Goal: Navigation & Orientation: Find specific page/section

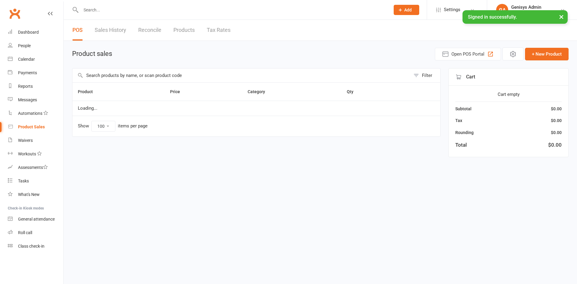
select select "100"
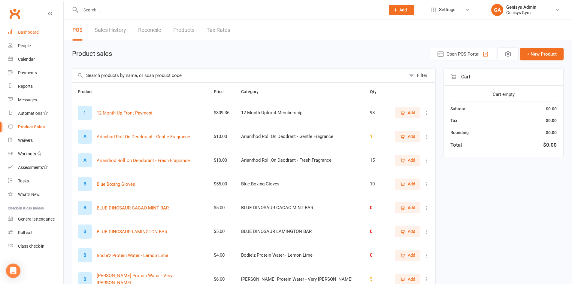
click at [28, 29] on link "Dashboard" at bounding box center [36, 33] width 56 height 14
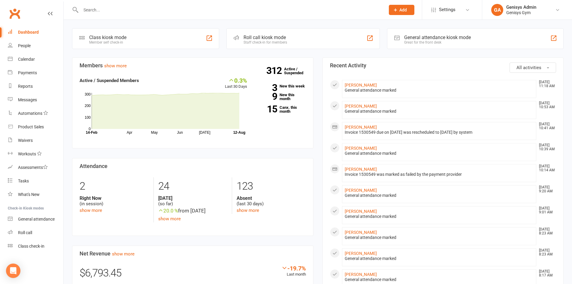
click at [456, 38] on div "General attendance kiosk mode" at bounding box center [437, 38] width 67 height 6
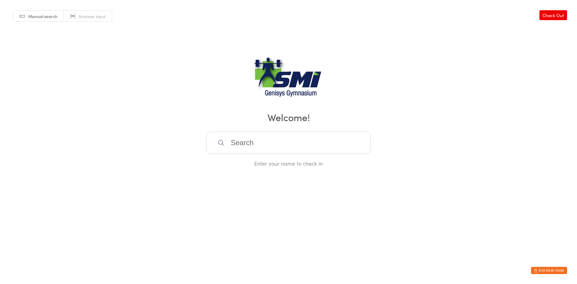
click at [540, 272] on button "Exit kiosk mode" at bounding box center [549, 270] width 36 height 7
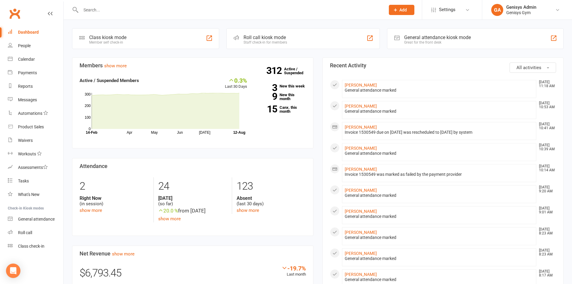
click at [398, 8] on icon at bounding box center [395, 9] width 5 height 5
click at [392, 43] on link "Member" at bounding box center [395, 41] width 53 height 14
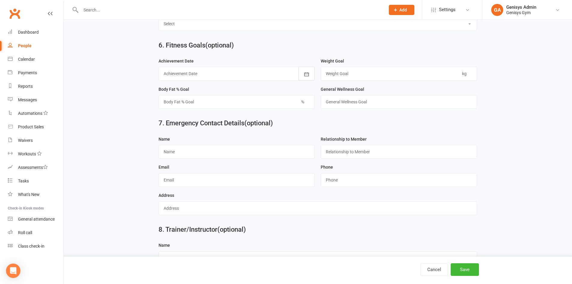
scroll to position [516, 0]
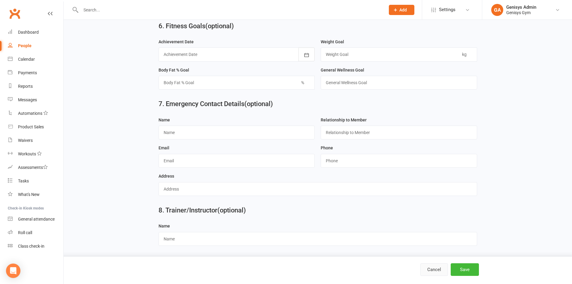
click at [430, 265] on button "Cancel" at bounding box center [435, 269] width 28 height 13
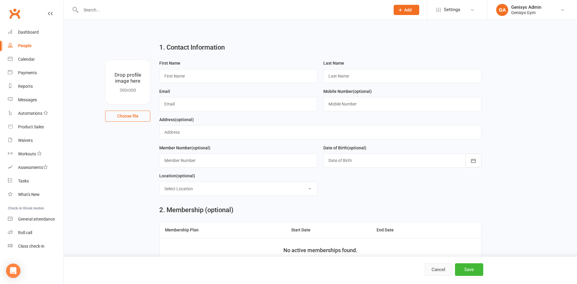
select select "100"
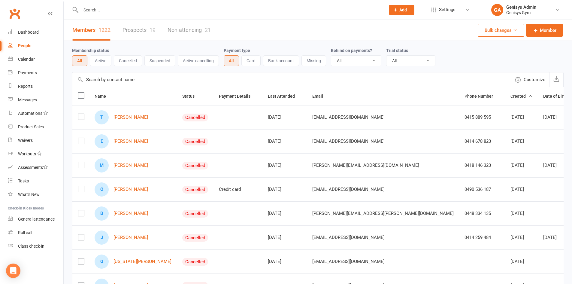
click at [373, 78] on input "text" at bounding box center [291, 79] width 439 height 14
click at [24, 31] on div "Dashboard" at bounding box center [28, 32] width 21 height 5
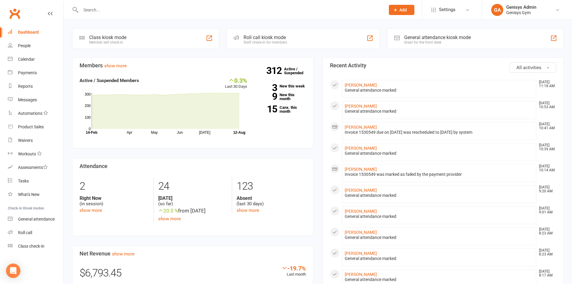
click at [106, 16] on div at bounding box center [226, 10] width 309 height 20
click at [107, 9] on input "text" at bounding box center [230, 10] width 302 height 8
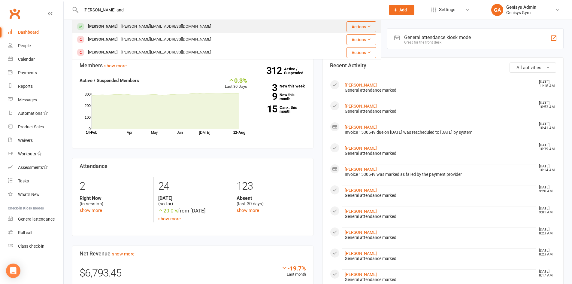
type input "[PERSON_NAME] and"
click at [120, 28] on div "[PERSON_NAME][EMAIL_ADDRESS][DOMAIN_NAME]" at bounding box center [166, 26] width 93 height 9
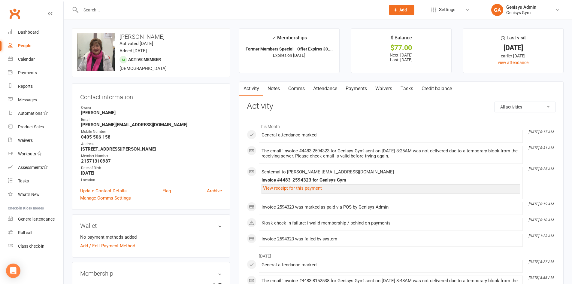
click at [349, 89] on link "Payments" at bounding box center [357, 89] width 30 height 14
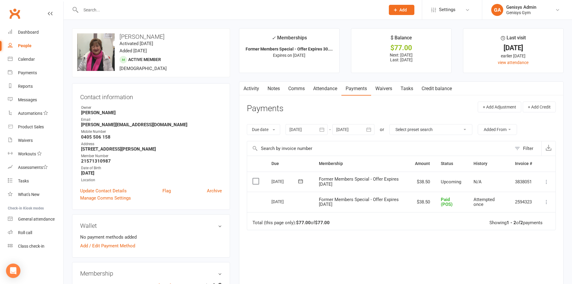
click at [120, 10] on input "text" at bounding box center [230, 10] width 302 height 8
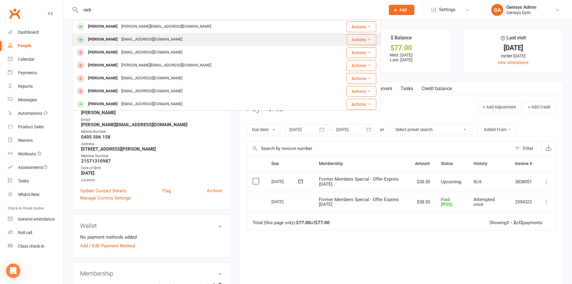
type input "nich"
click at [158, 43] on div "[EMAIL_ADDRESS][DOMAIN_NAME]" at bounding box center [152, 39] width 65 height 9
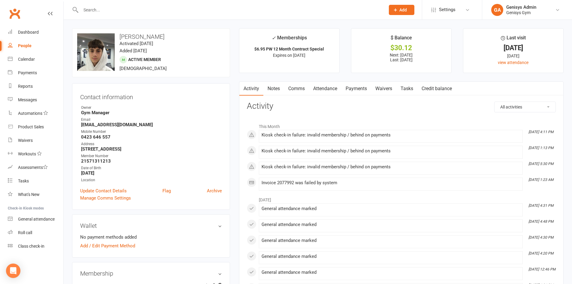
click at [361, 85] on link "Payments" at bounding box center [357, 89] width 30 height 14
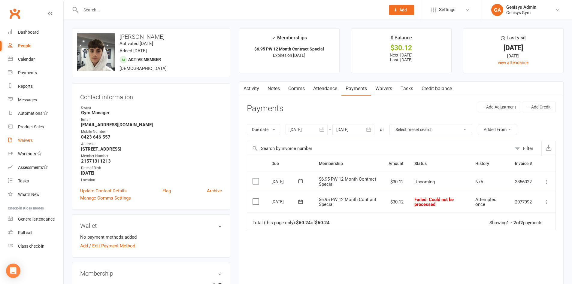
click at [32, 140] on div "Waivers" at bounding box center [25, 140] width 15 height 5
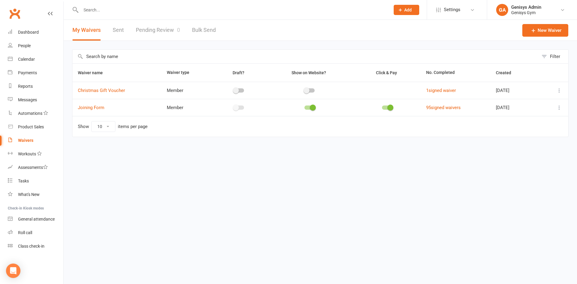
click at [120, 11] on input "text" at bounding box center [232, 10] width 307 height 8
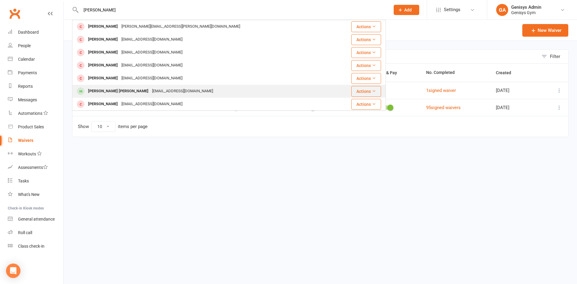
type input "[PERSON_NAME]"
click at [150, 89] on div "[EMAIL_ADDRESS][DOMAIN_NAME]" at bounding box center [182, 91] width 65 height 9
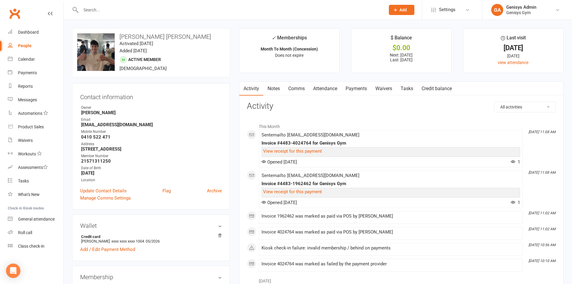
click at [351, 87] on link "Payments" at bounding box center [357, 89] width 30 height 14
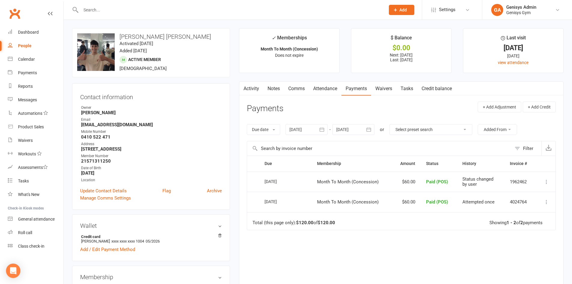
click at [113, 8] on input "text" at bounding box center [230, 10] width 302 height 8
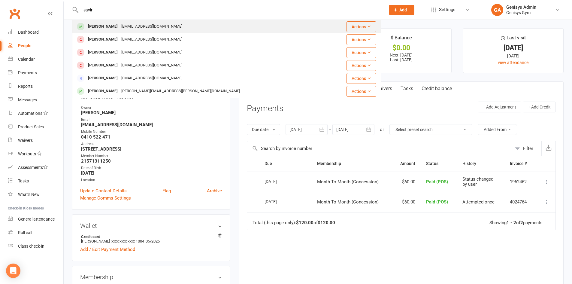
type input "savir"
click at [120, 26] on div "[EMAIL_ADDRESS][DOMAIN_NAME]" at bounding box center [152, 26] width 65 height 9
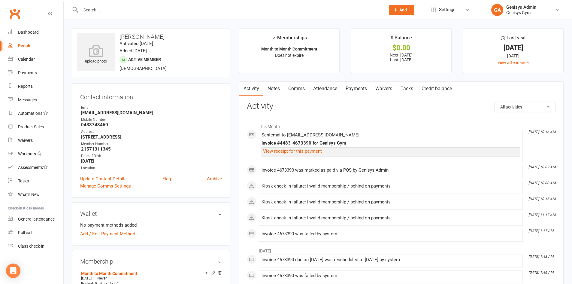
click at [355, 86] on link "Payments" at bounding box center [357, 89] width 30 height 14
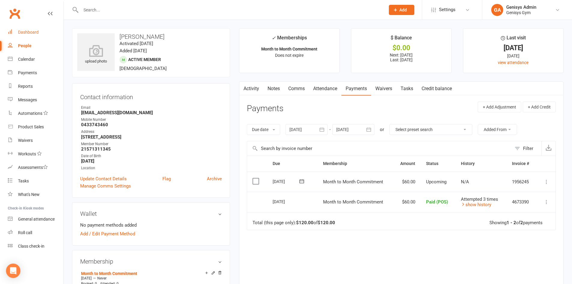
click at [33, 36] on link "Dashboard" at bounding box center [36, 33] width 56 height 14
